Goal: Information Seeking & Learning: Learn about a topic

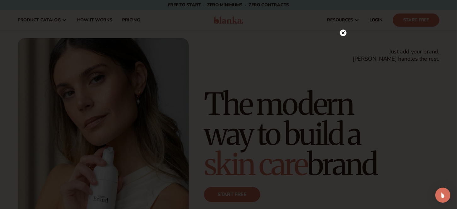
click at [344, 32] on icon at bounding box center [343, 32] width 3 height 3
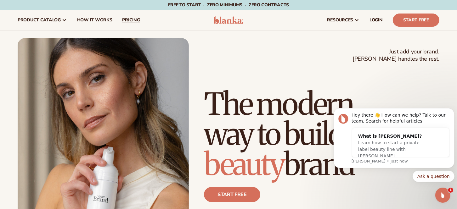
click at [131, 20] on span "pricing" at bounding box center [131, 20] width 18 height 5
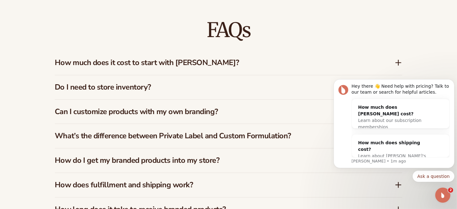
scroll to position [904, 0]
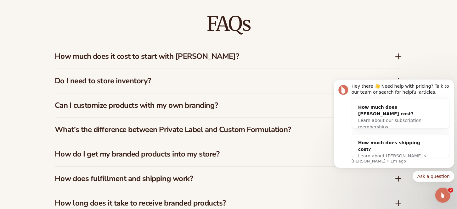
click at [401, 56] on icon at bounding box center [399, 57] width 8 height 8
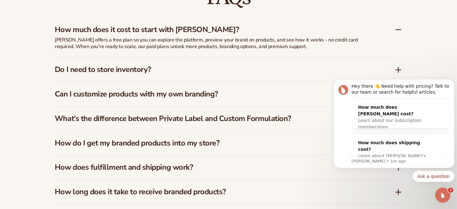
scroll to position [931, 0]
click at [400, 70] on icon at bounding box center [399, 70] width 8 height 8
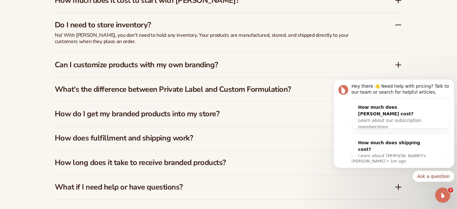
scroll to position [961, 0]
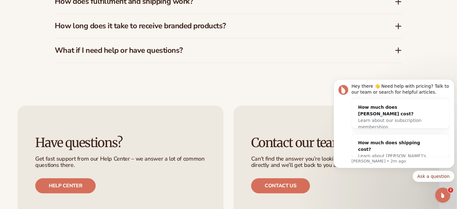
click at [399, 26] on icon at bounding box center [398, 26] width 5 height 0
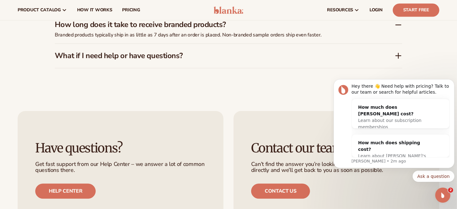
scroll to position [1081, 0]
